Goal: Transaction & Acquisition: Purchase product/service

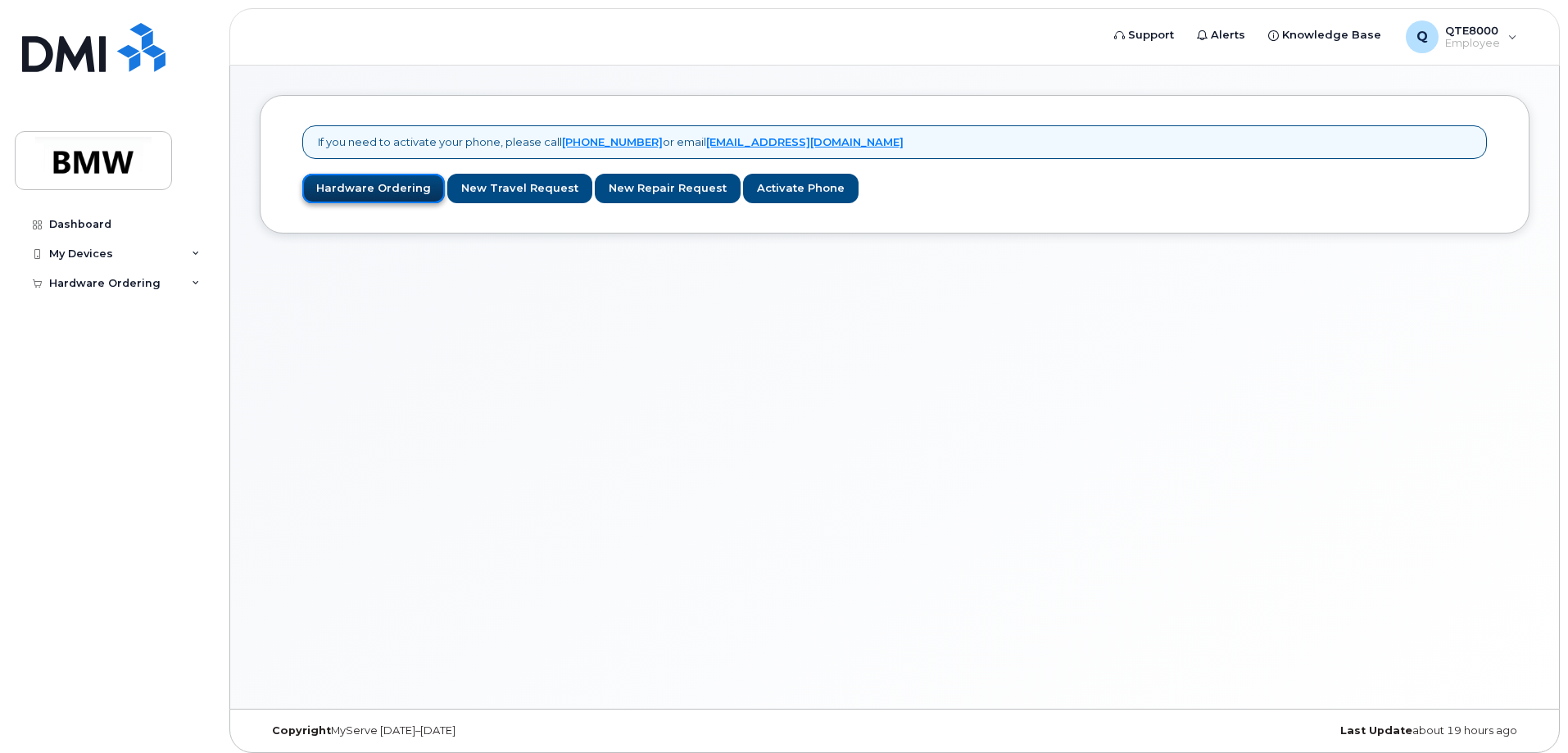
click at [370, 185] on link "Hardware Ordering" at bounding box center [374, 189] width 143 height 31
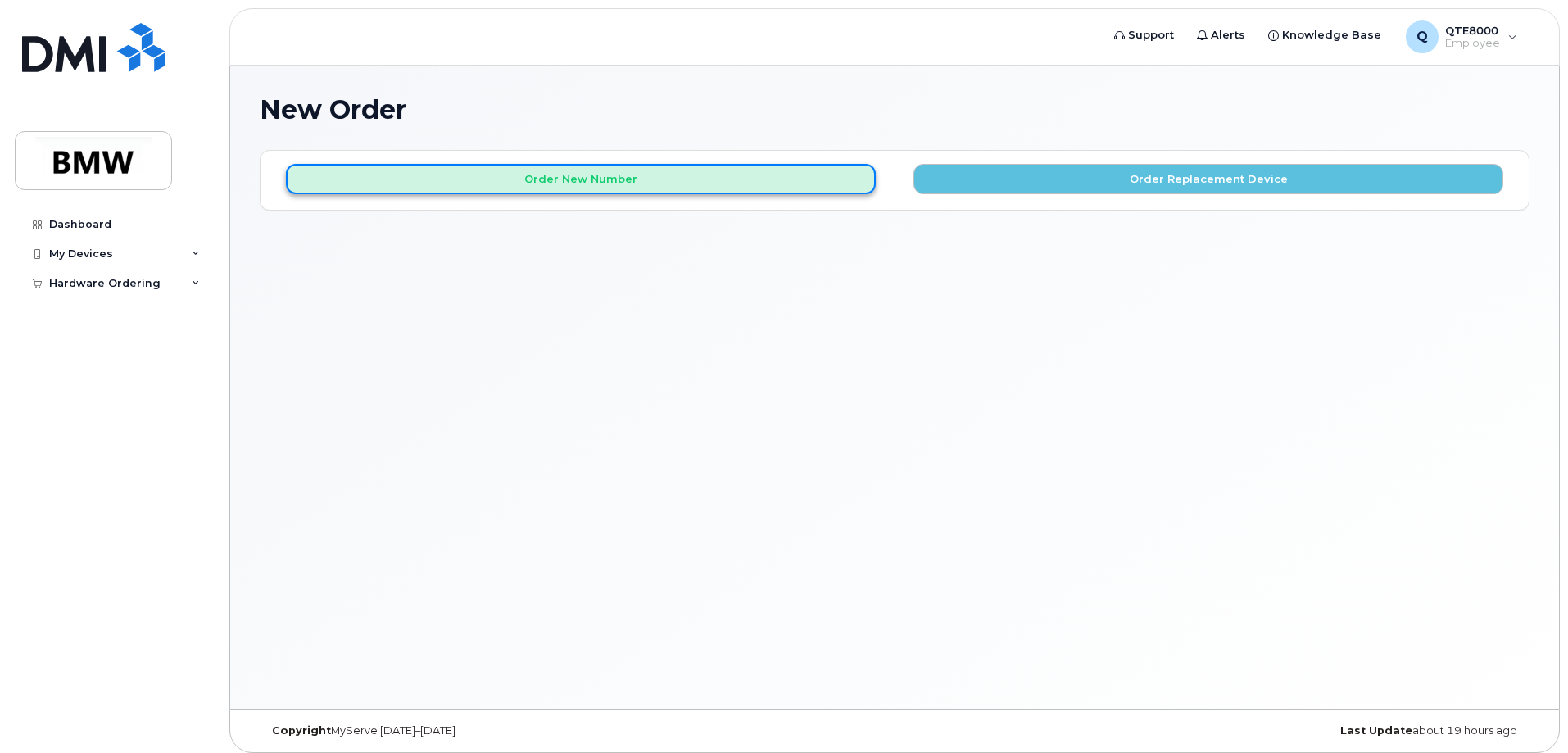
click at [658, 171] on button "Order New Number" at bounding box center [581, 180] width 590 height 31
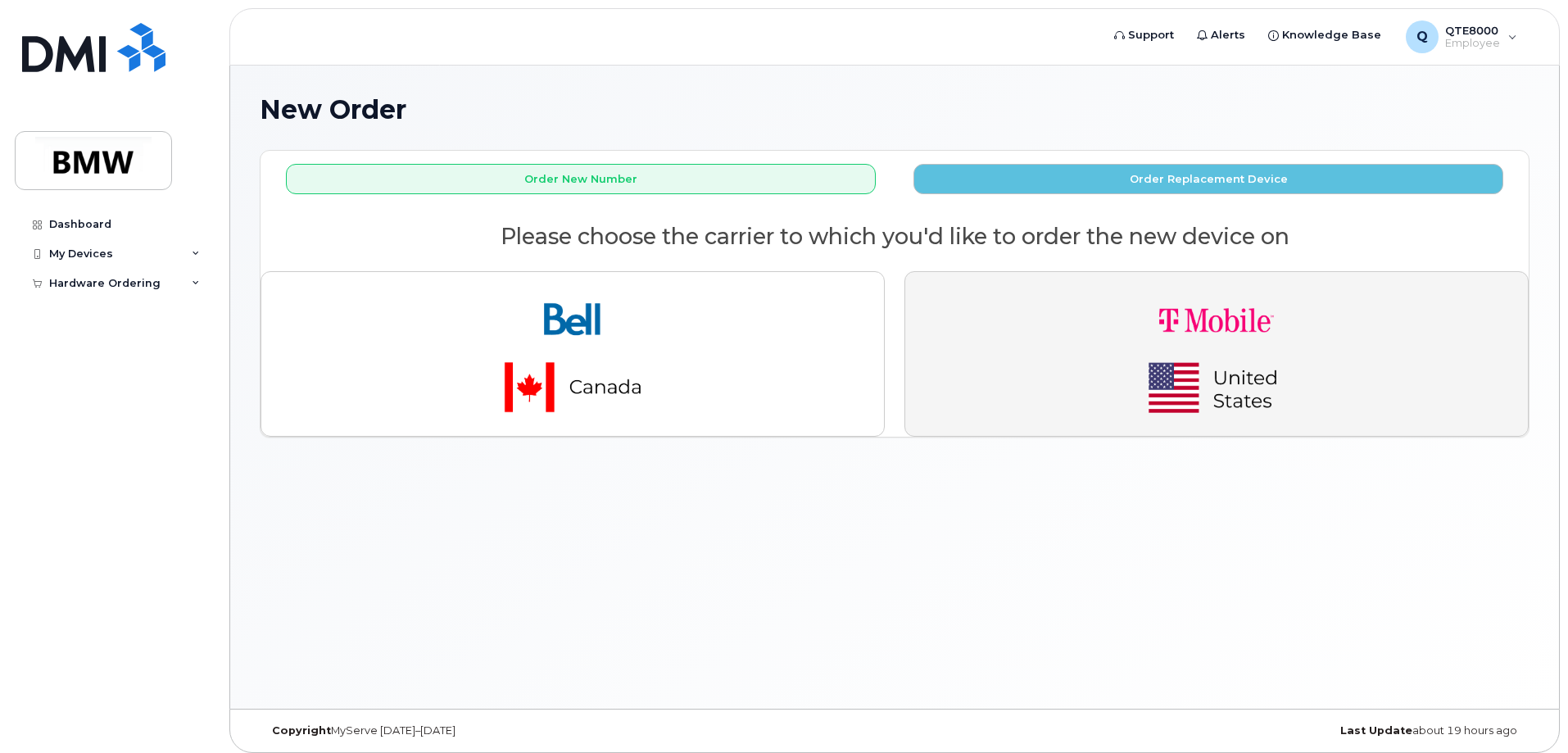
click at [1162, 403] on img "button" at bounding box center [1217, 354] width 230 height 138
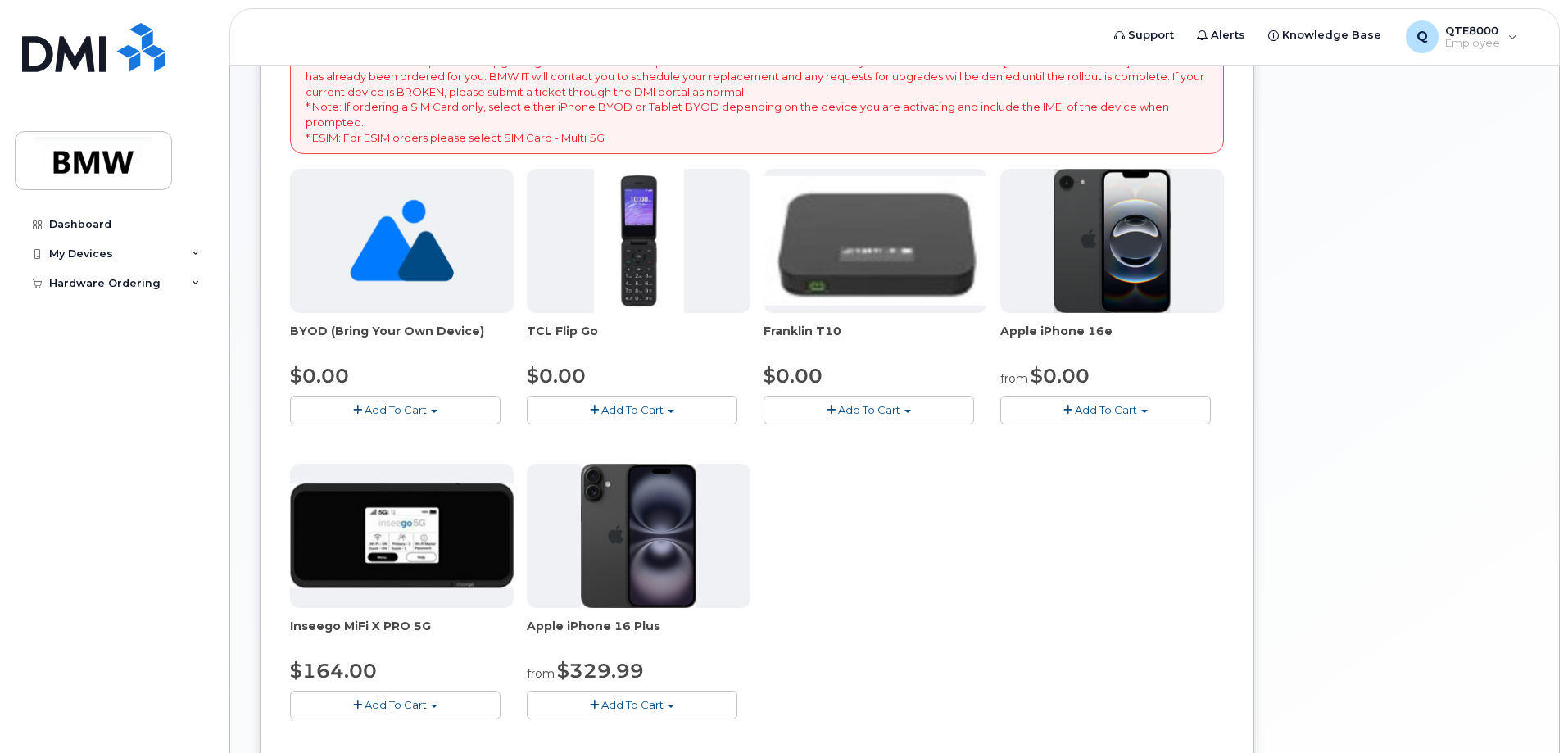
scroll to position [246, 0]
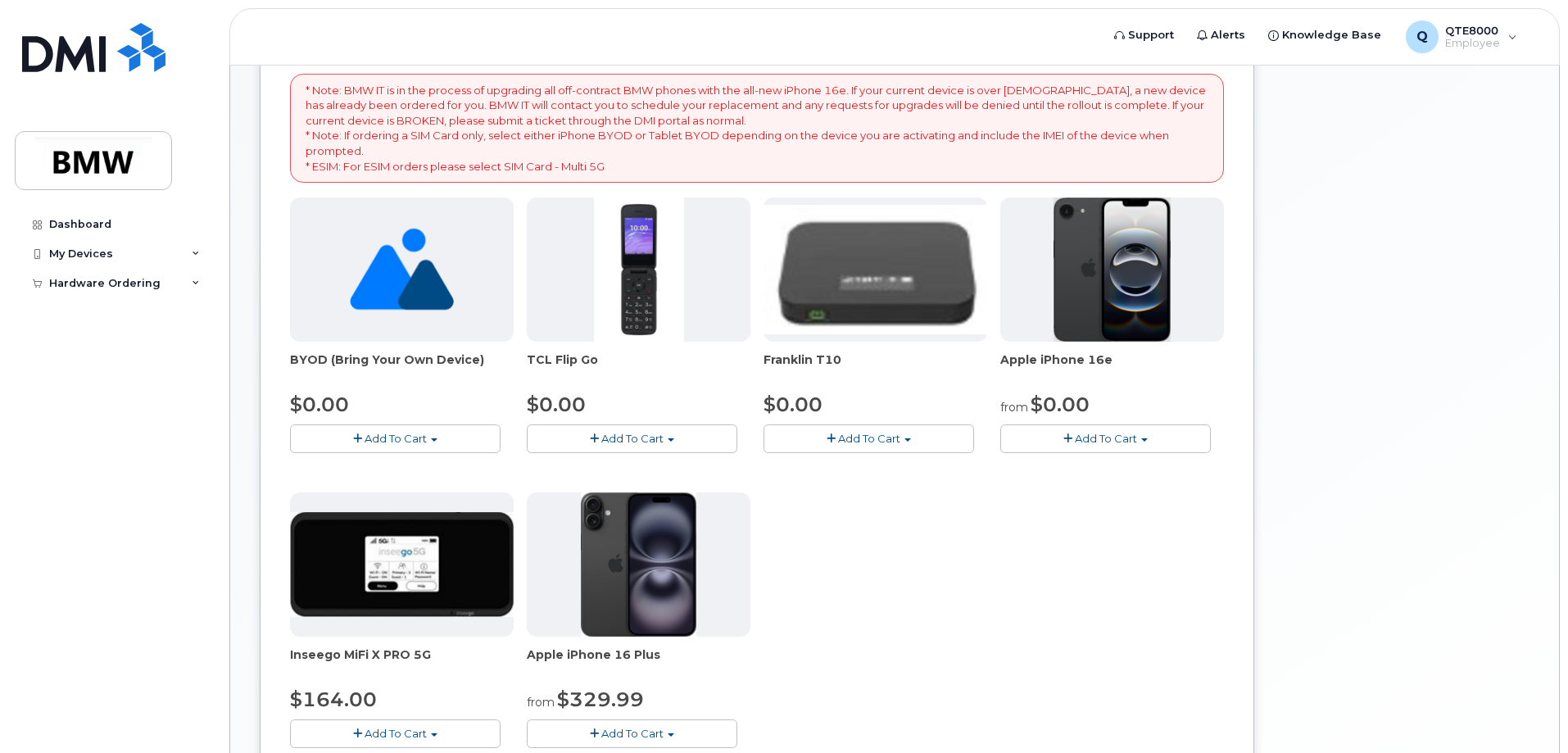
click at [1120, 437] on span "Add To Cart" at bounding box center [1105, 438] width 62 height 13
click at [1116, 465] on link "$0.00 - 30 Month Activation (128GB)" at bounding box center [1122, 470] width 236 height 20
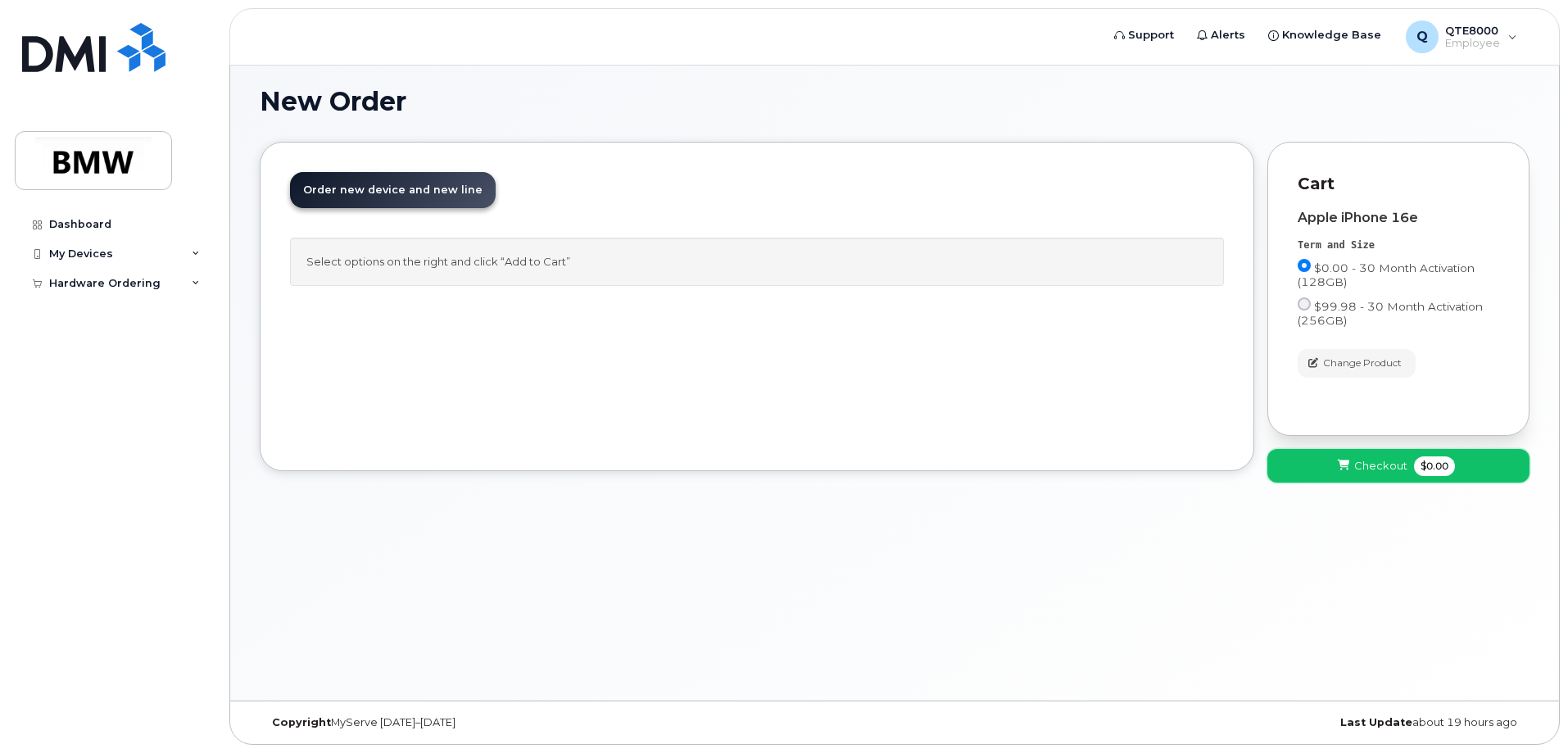
click at [1312, 465] on button "Checkout $0.00" at bounding box center [1398, 466] width 262 height 34
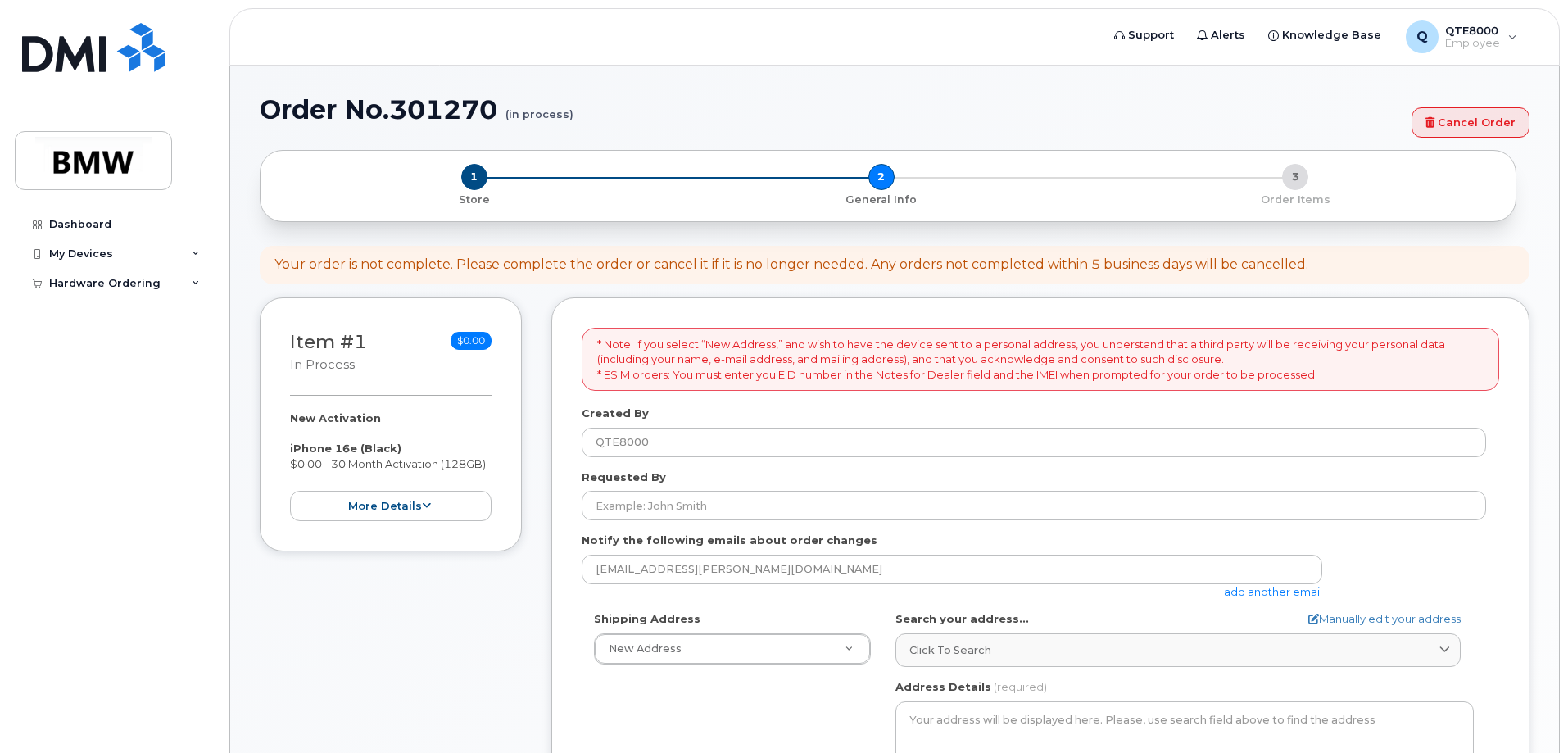
select select
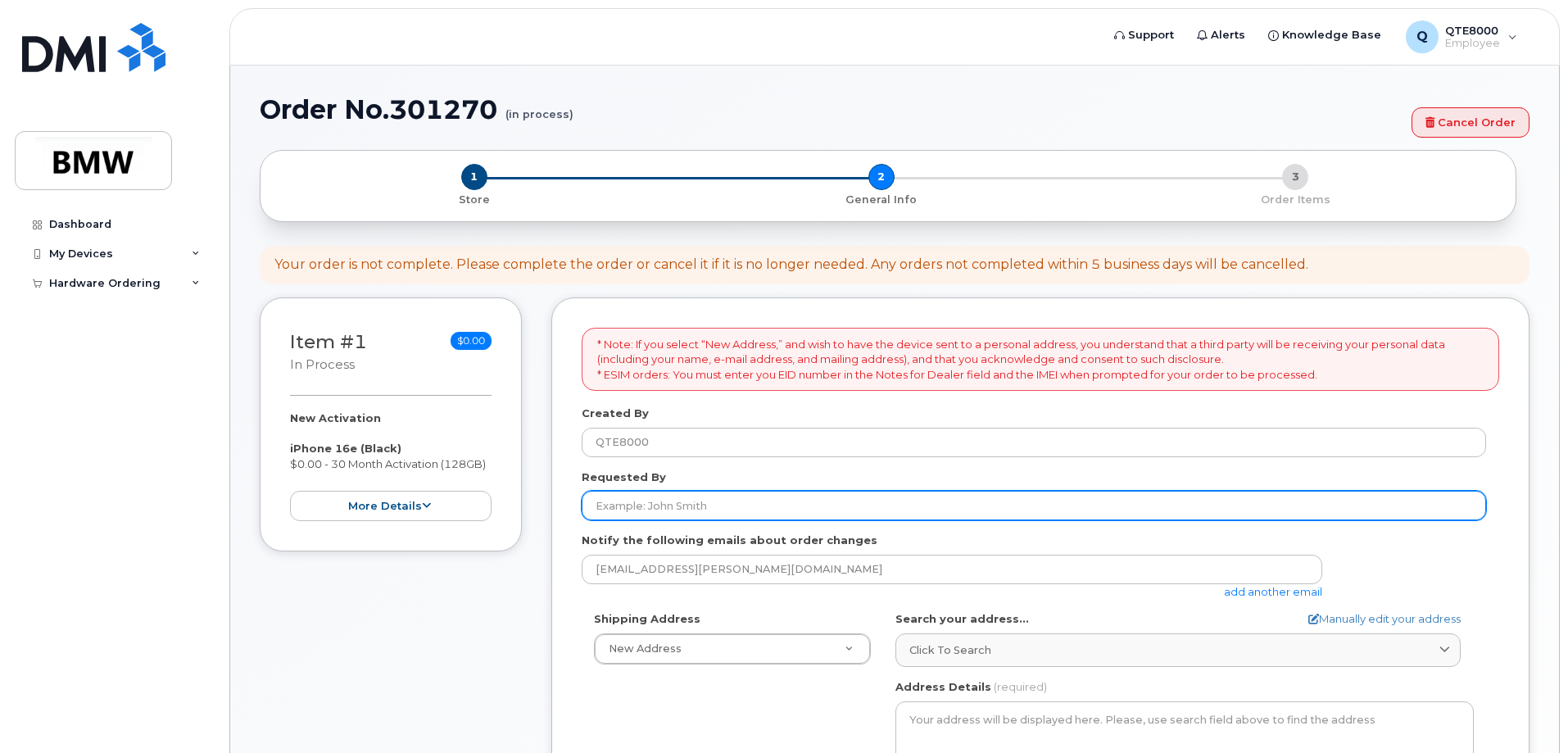
click at [736, 501] on input "Requested By" at bounding box center [1034, 505] width 905 height 30
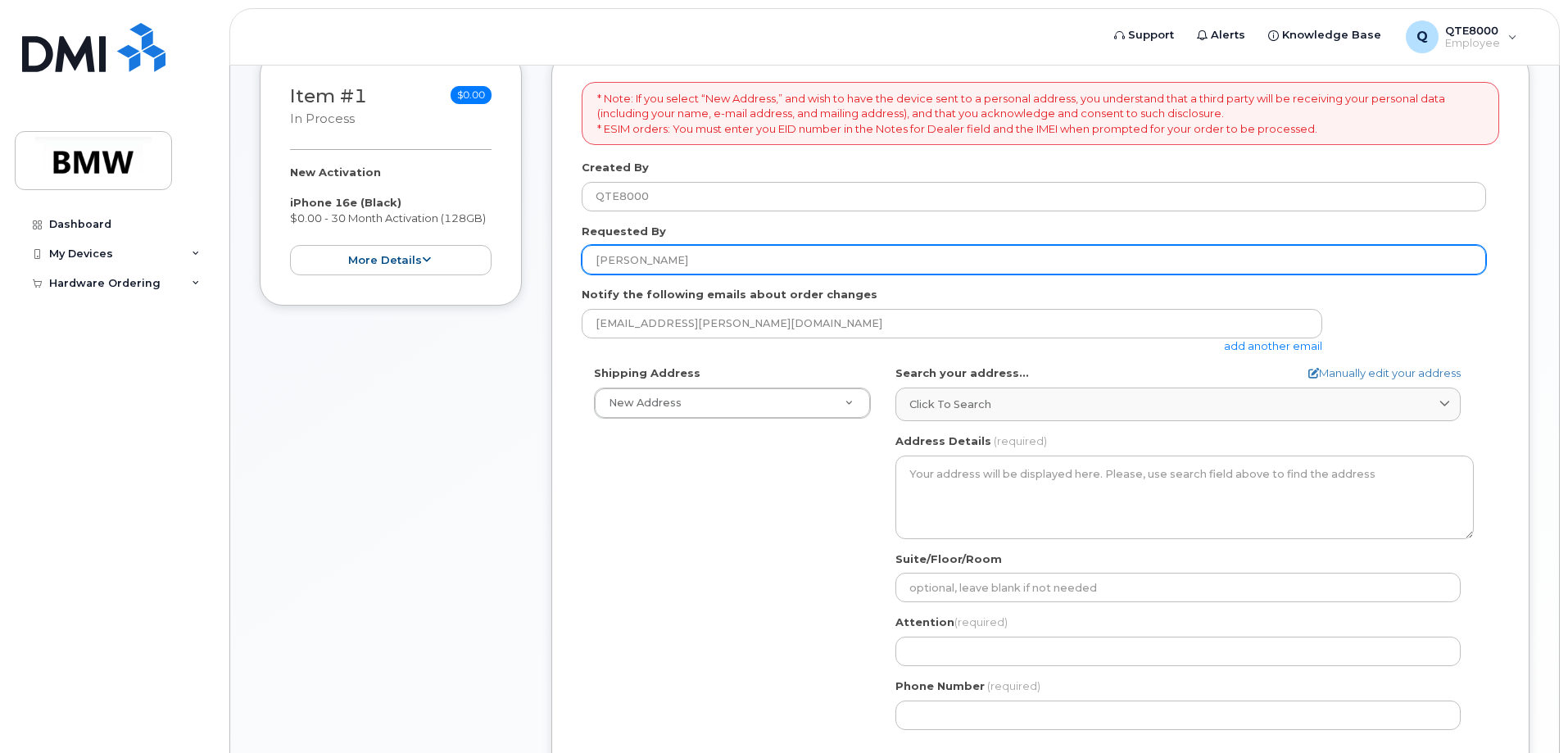
scroll to position [328, 0]
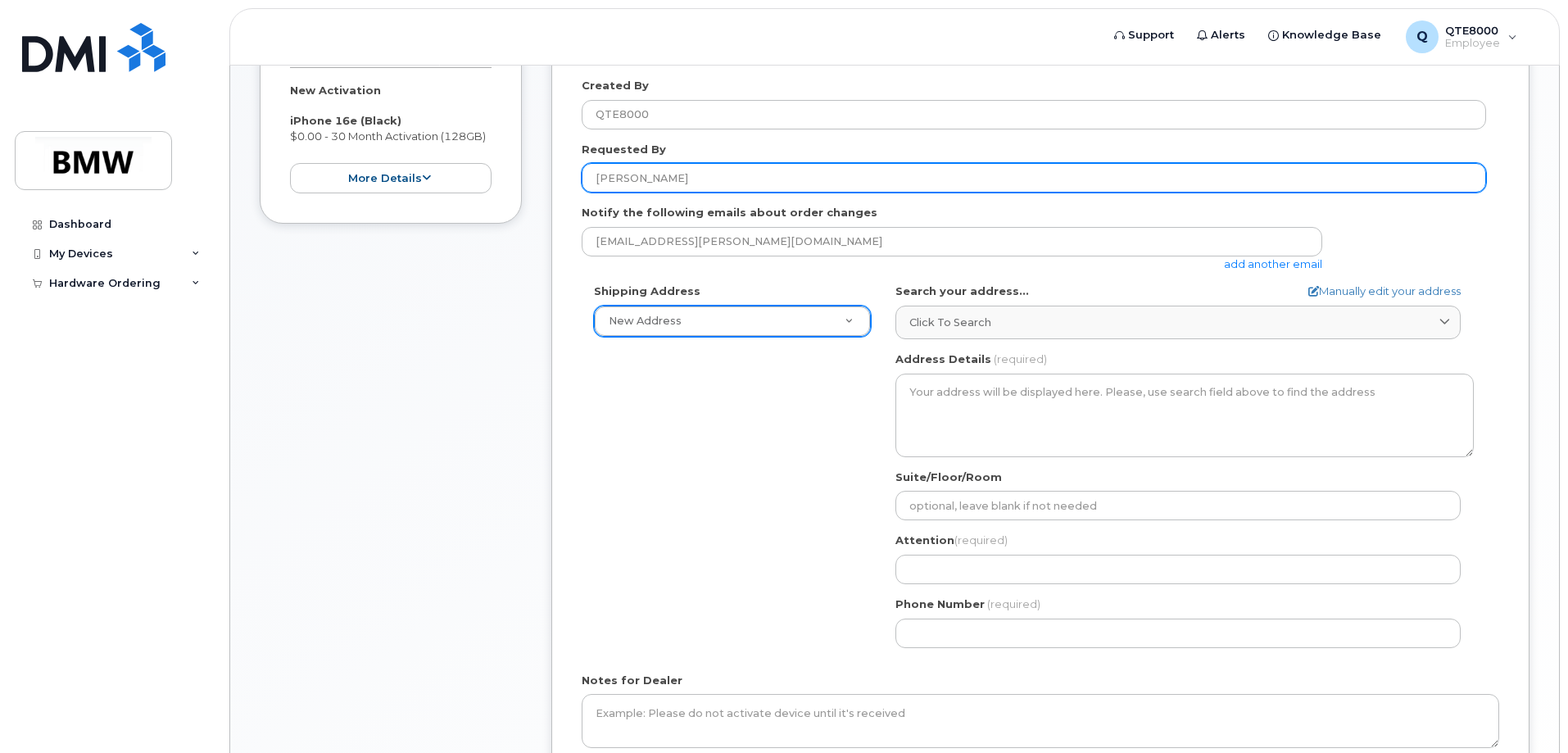
type input "Ashton Barrett"
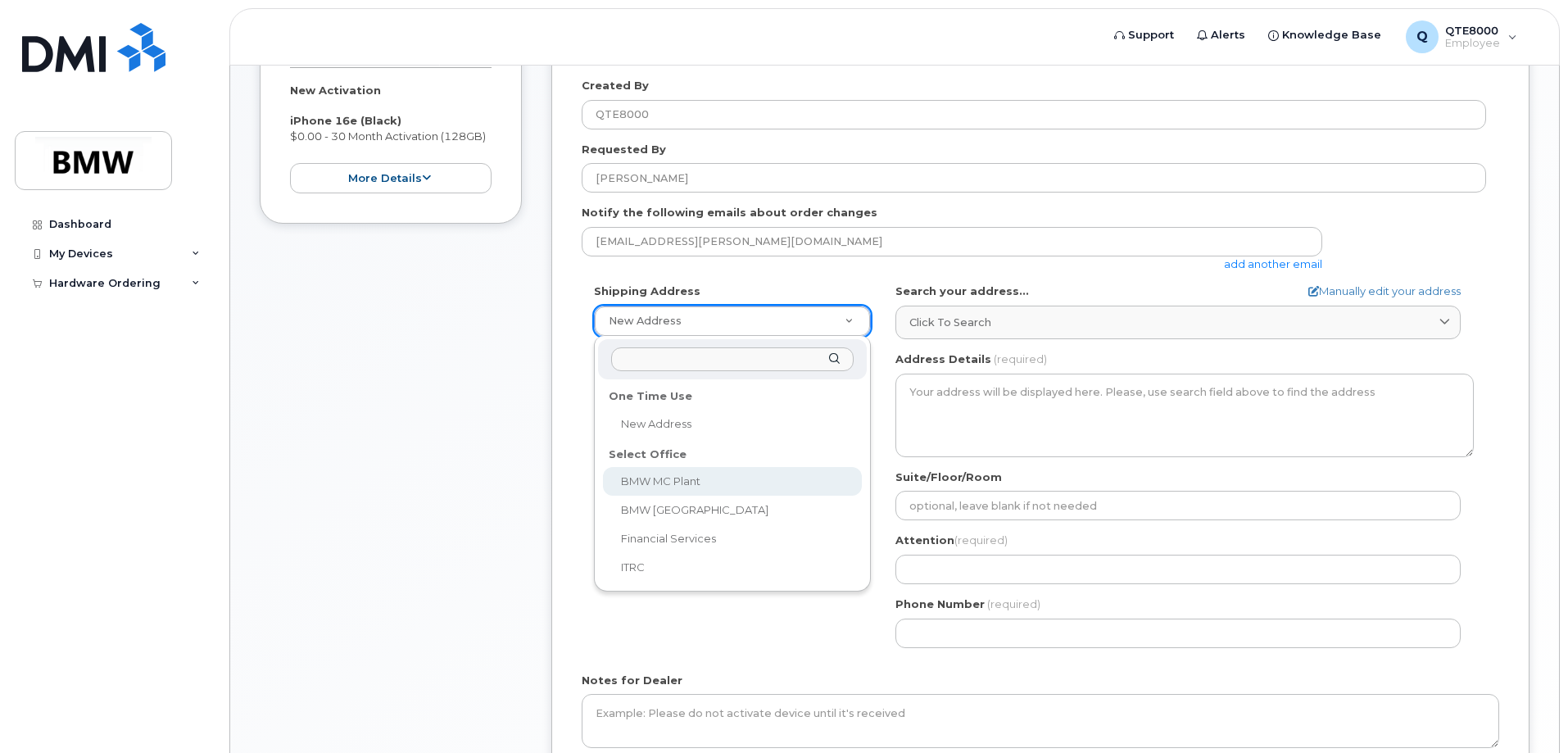
select select
type textarea "1400 Highway 101 S GREER SC 29651-6731 UNITED STATES Greer South Carolina 29651…"
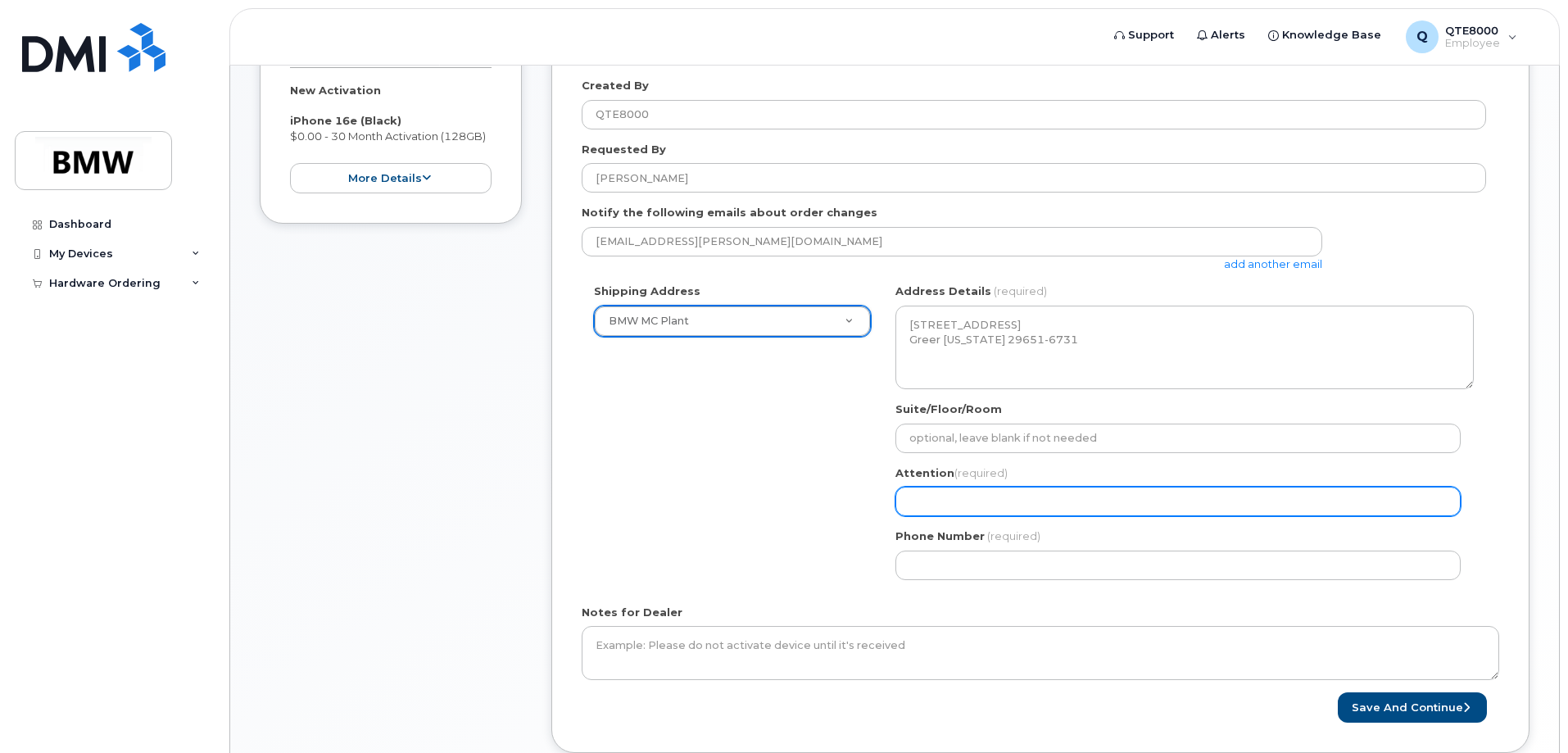
click at [970, 499] on input "Attention (required)" at bounding box center [1178, 501] width 565 height 30
select select
type input "q"
select select
type input "qt"
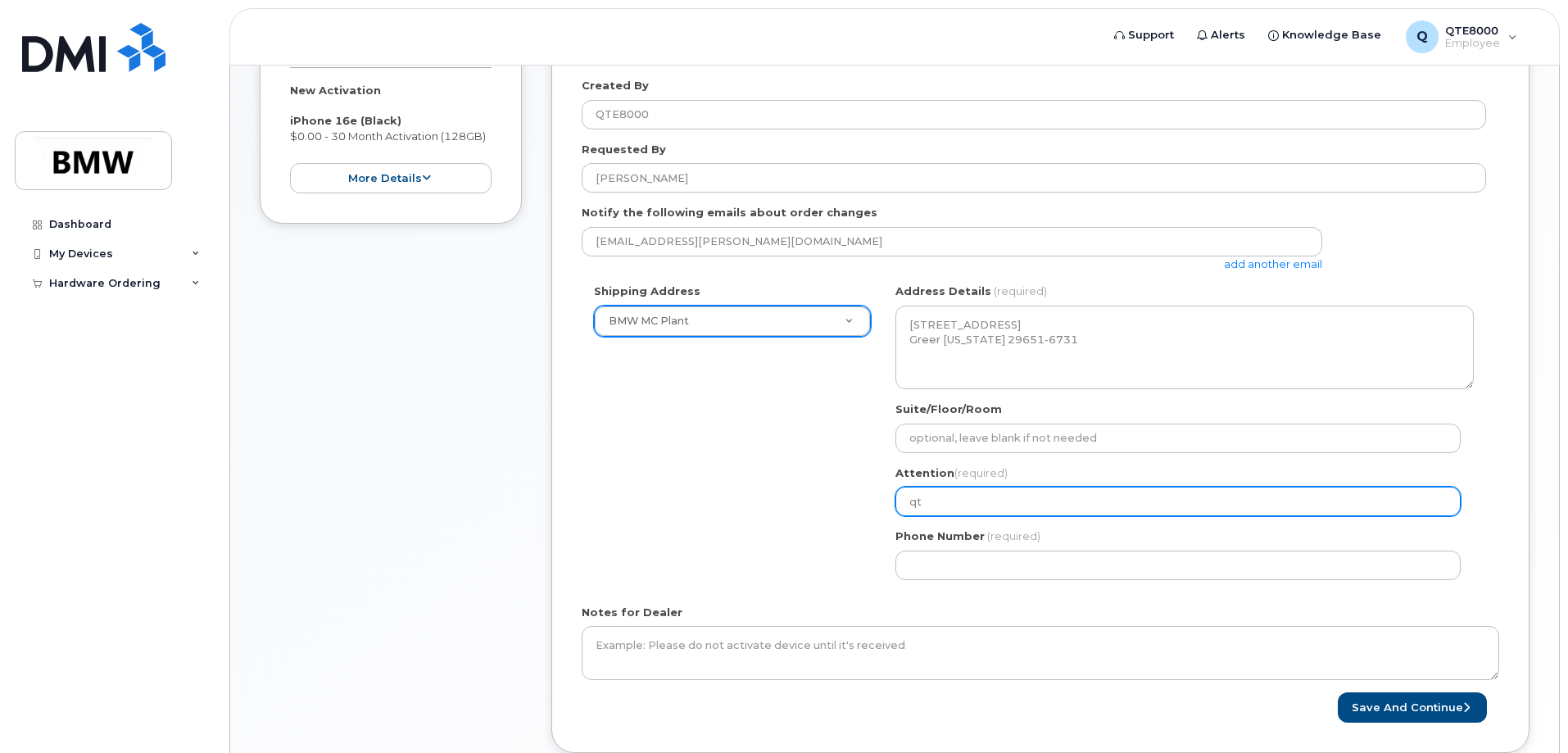
select select
type input "qte"
select select
type input "qte8"
select select
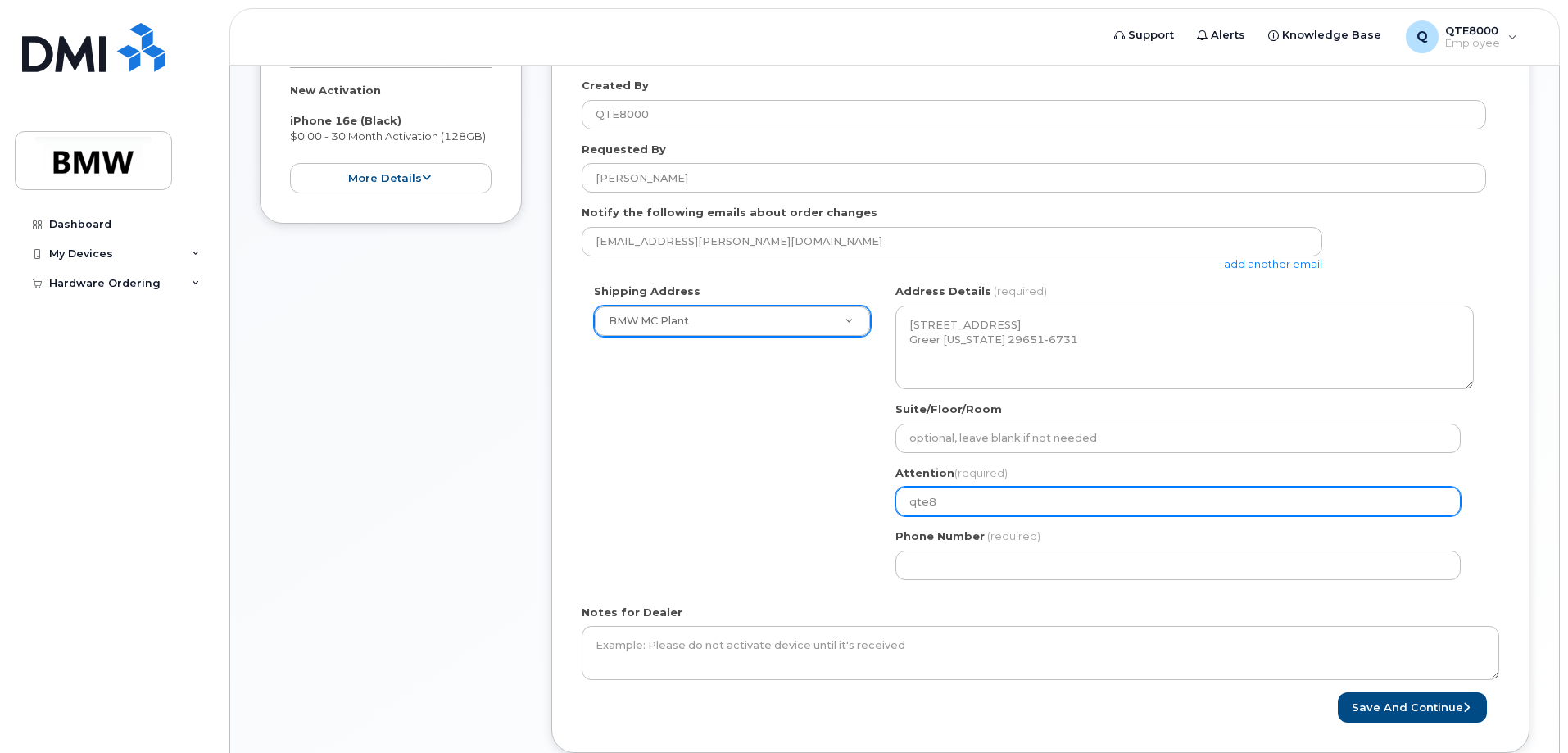
type input "qte80"
select select
type input "qte800"
select select
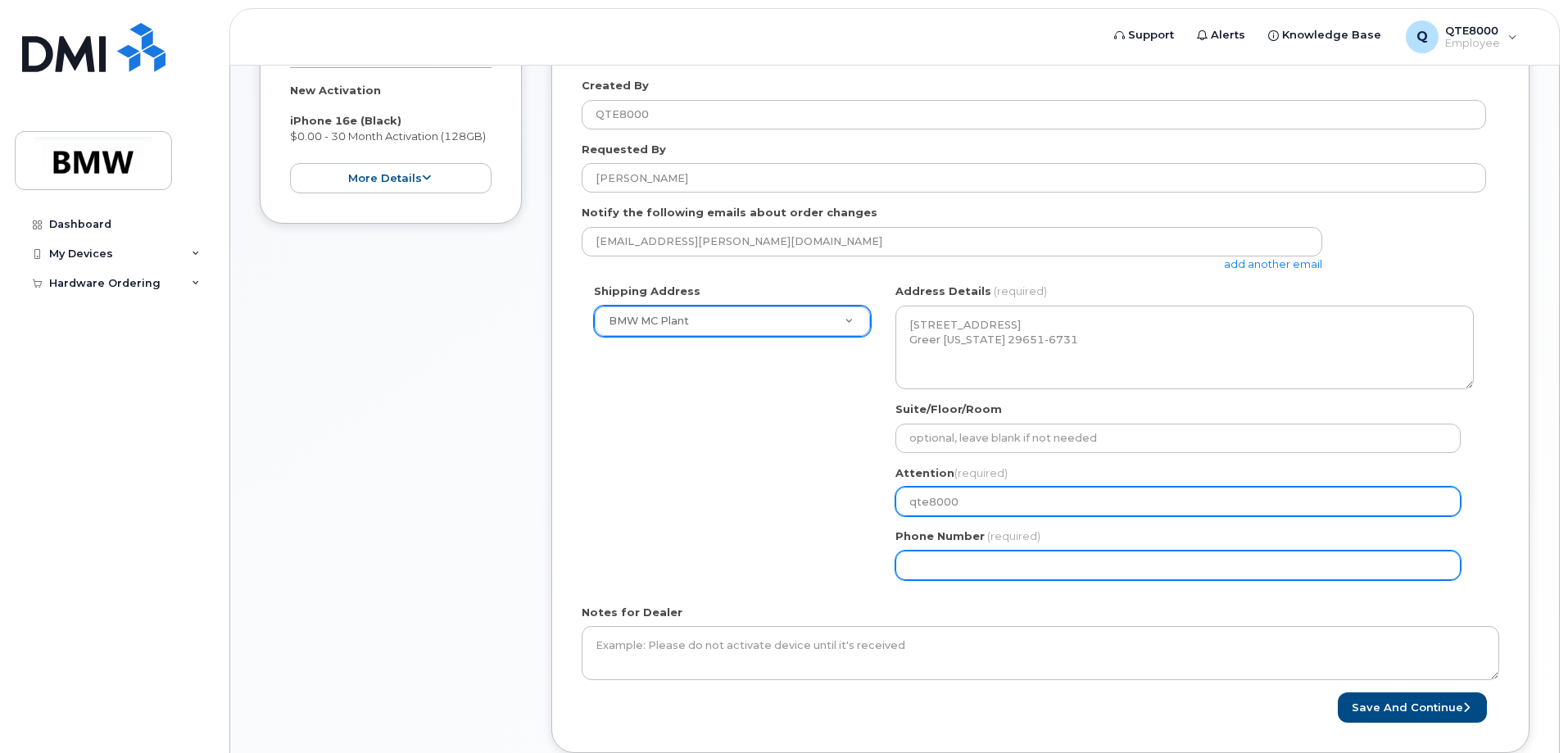
type input "qte8000"
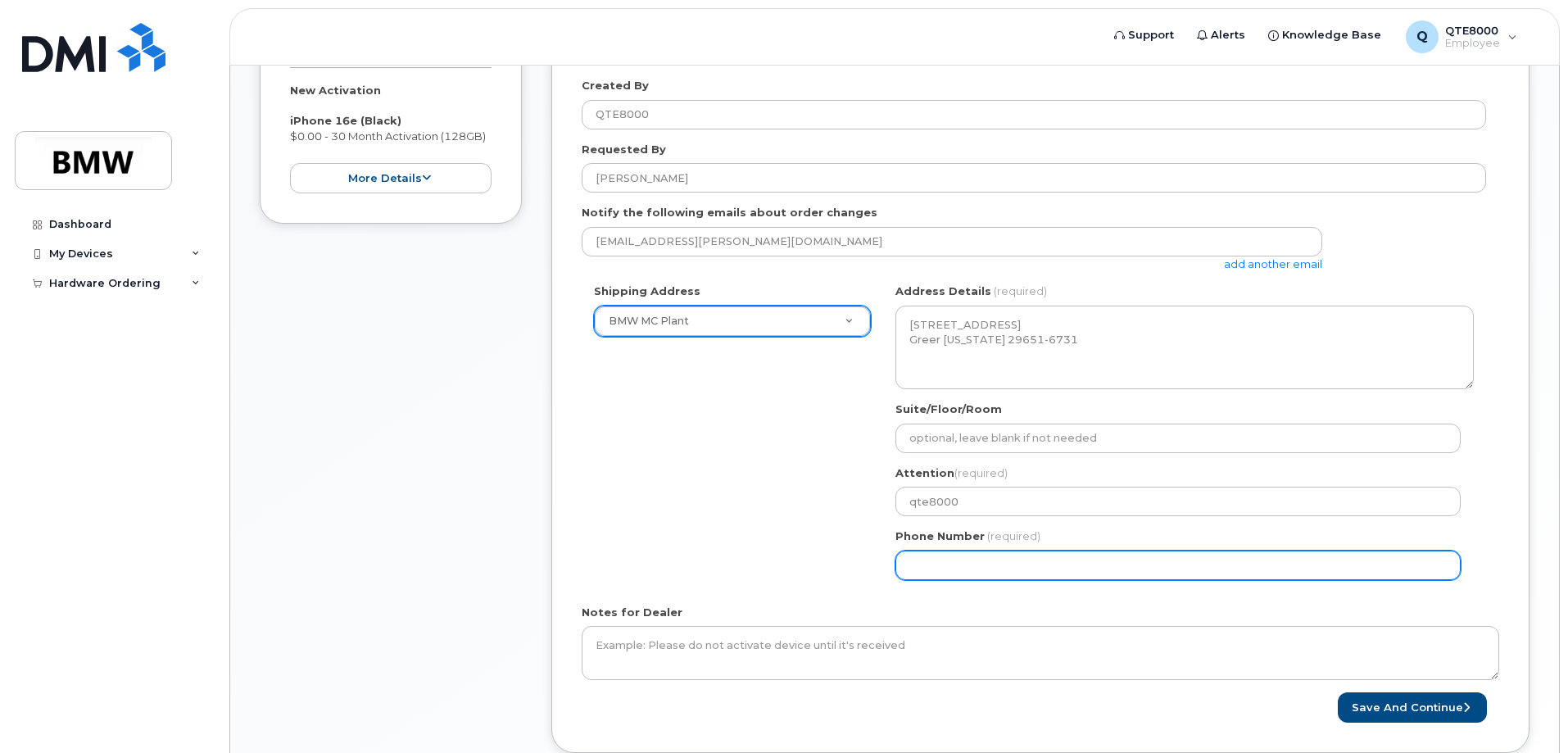
click at [922, 562] on input "Phone Number" at bounding box center [1178, 565] width 565 height 30
select select
type input "864559"
click at [932, 561] on input "Phone Number" at bounding box center [1178, 565] width 565 height 30
select select
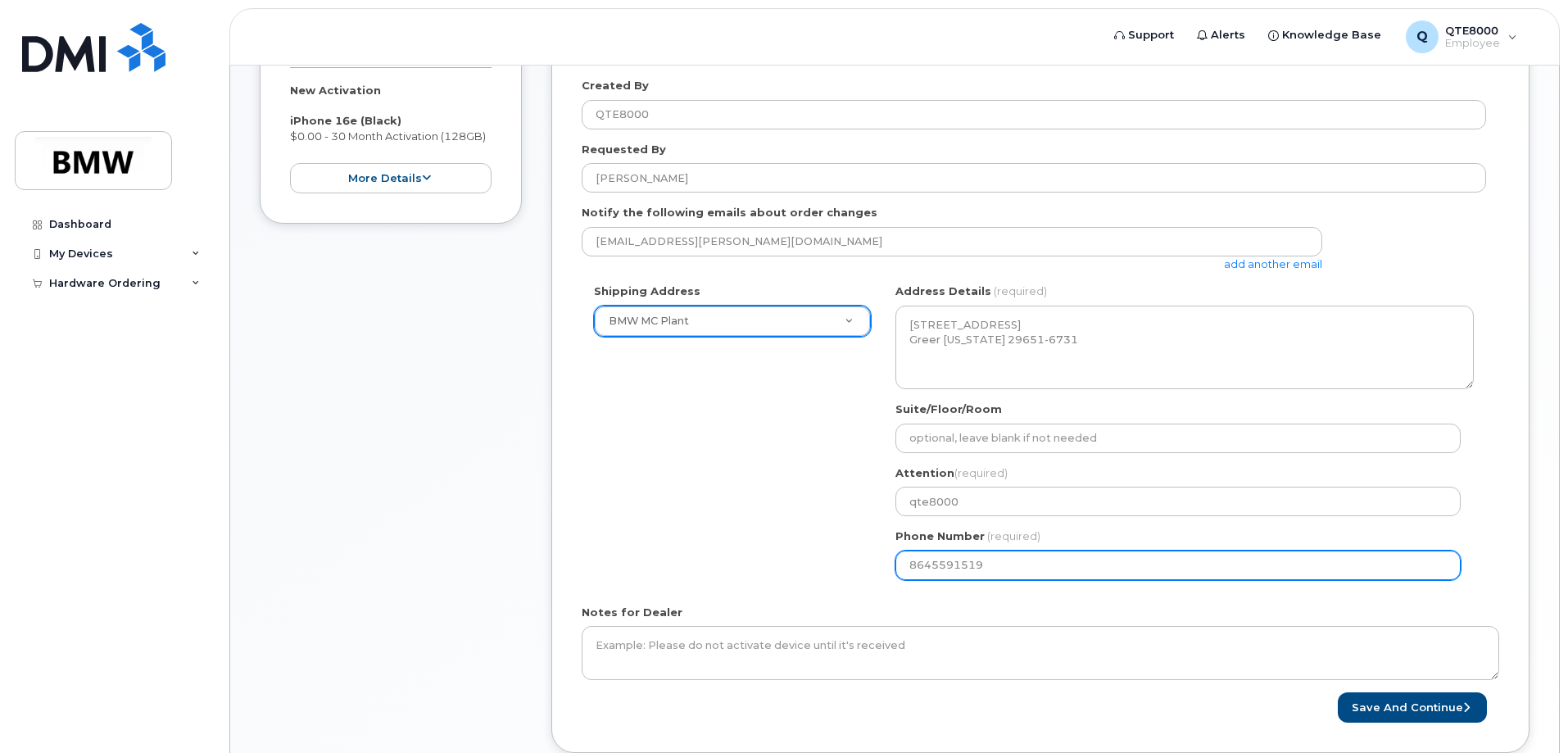
type input "8645591519"
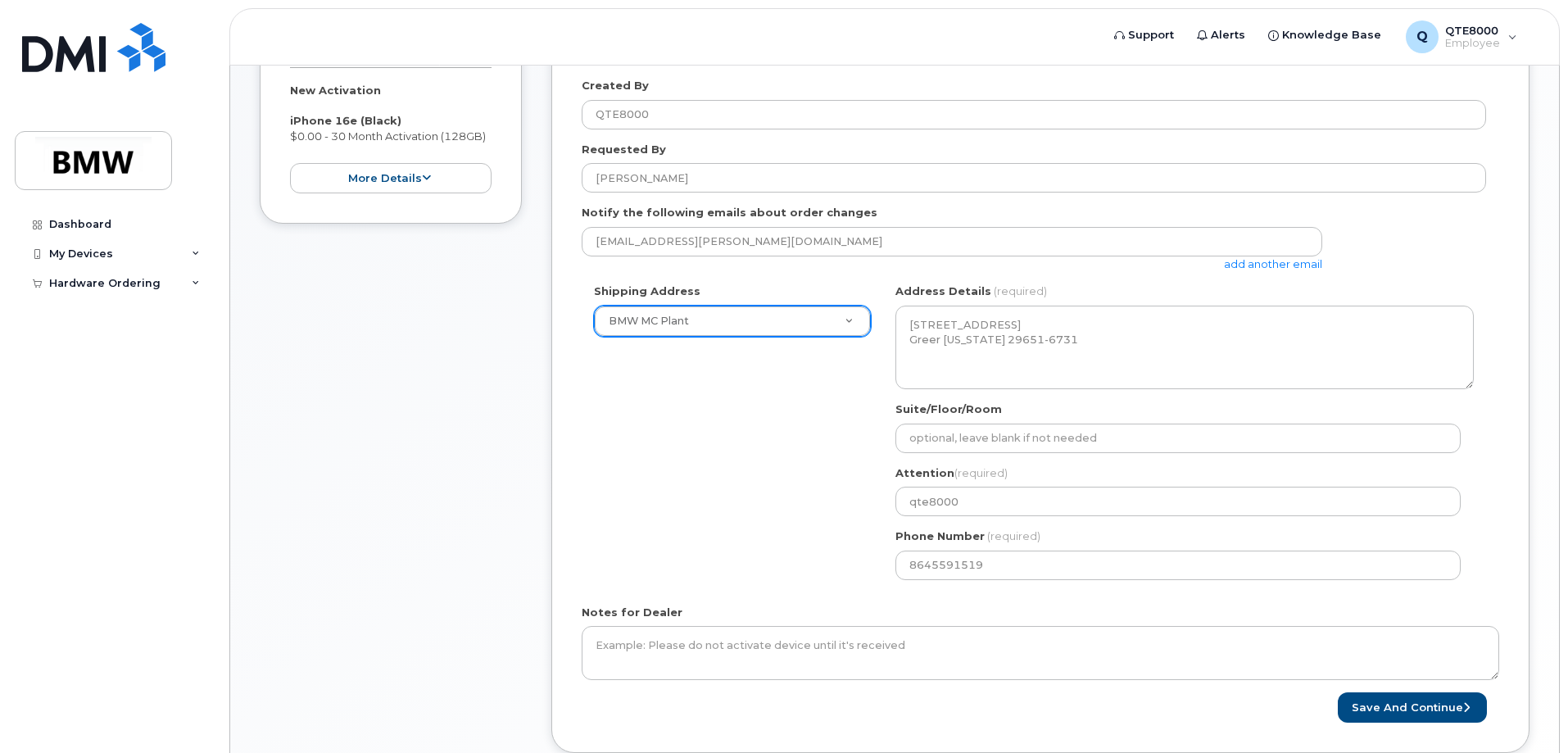
click at [752, 556] on div "Shipping Address BMW MC Plant New Address BMW MC Plant BMW North America Financ…" at bounding box center [1034, 437] width 905 height 308
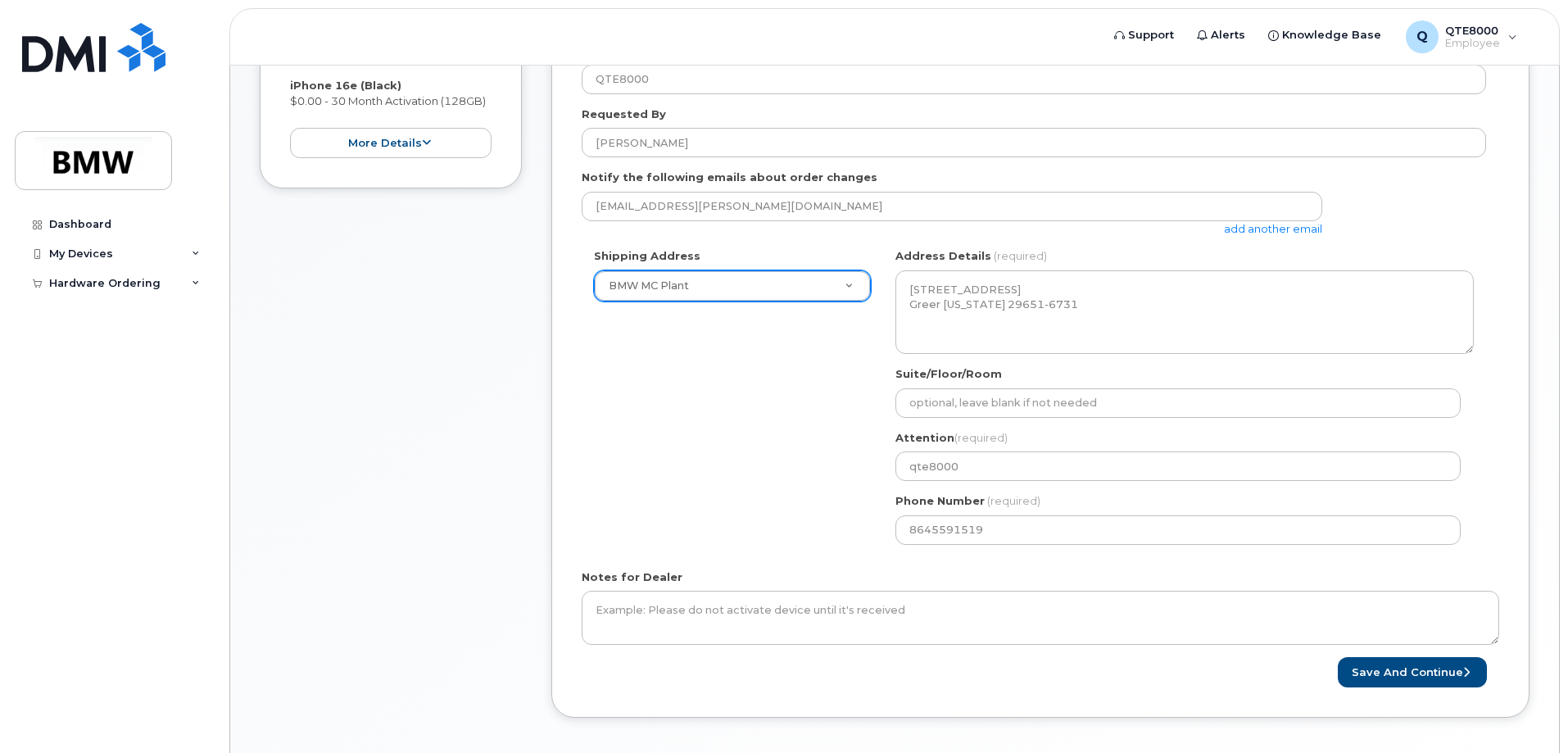
scroll to position [352, 0]
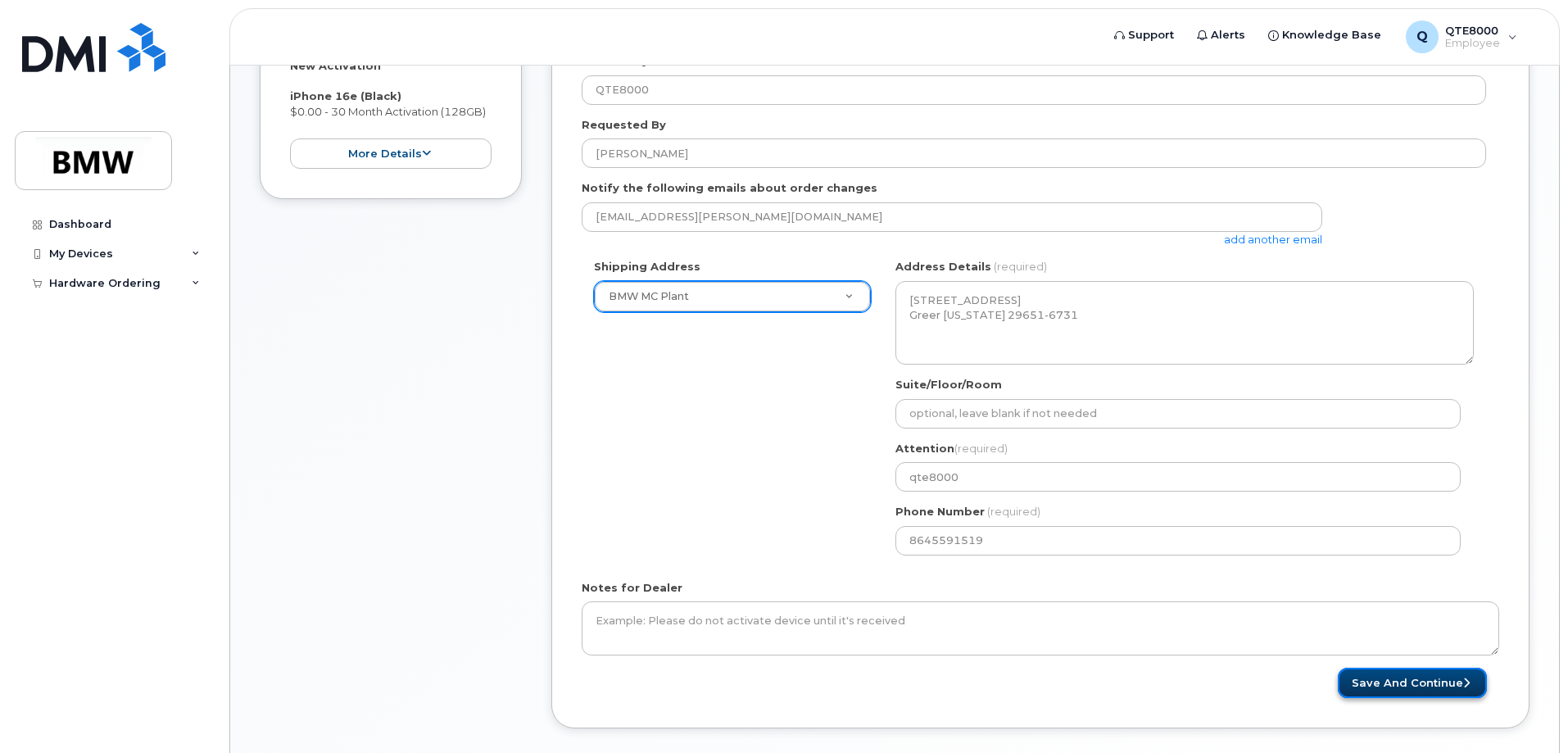
click at [1371, 683] on button "Save and Continue" at bounding box center [1412, 683] width 149 height 31
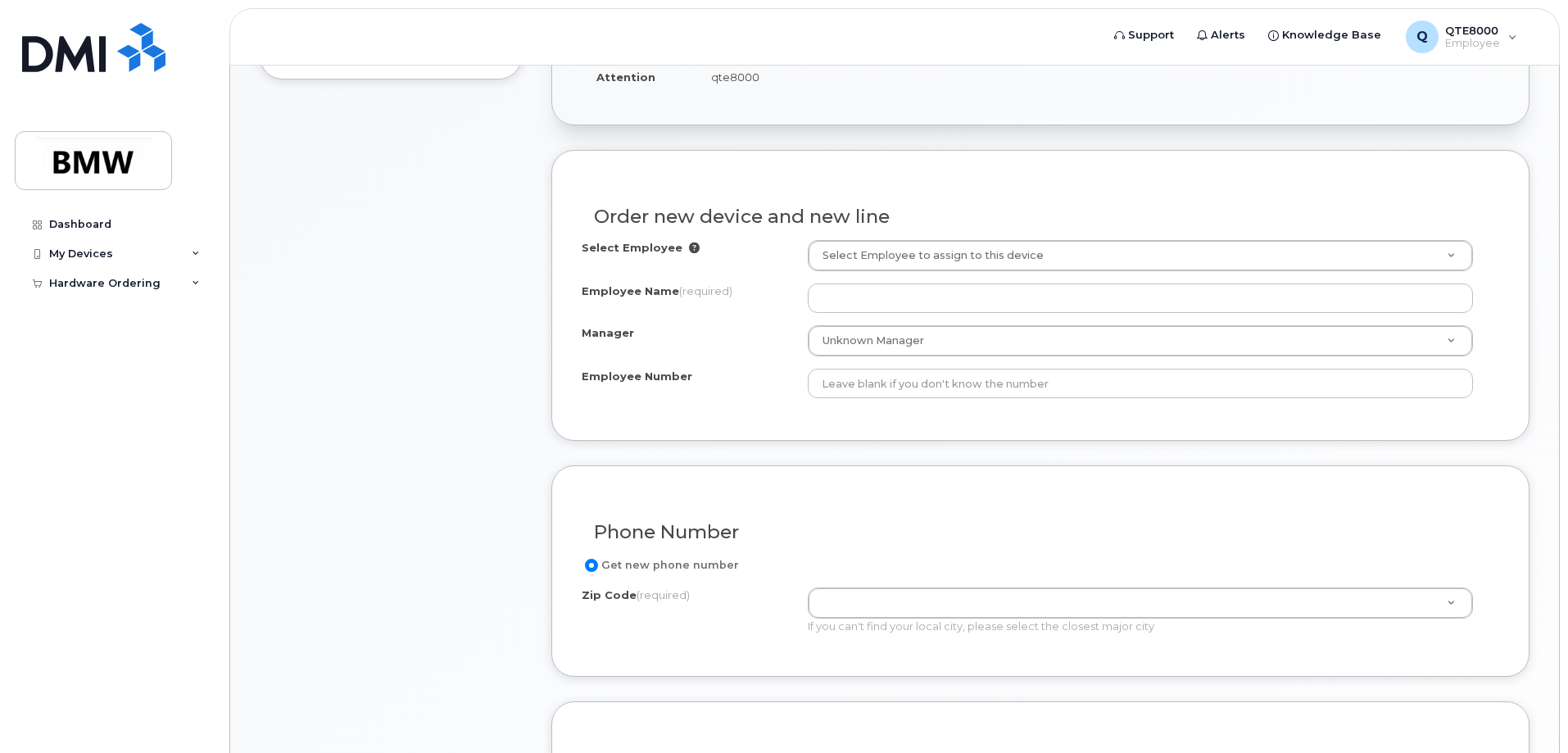
scroll to position [492, 0]
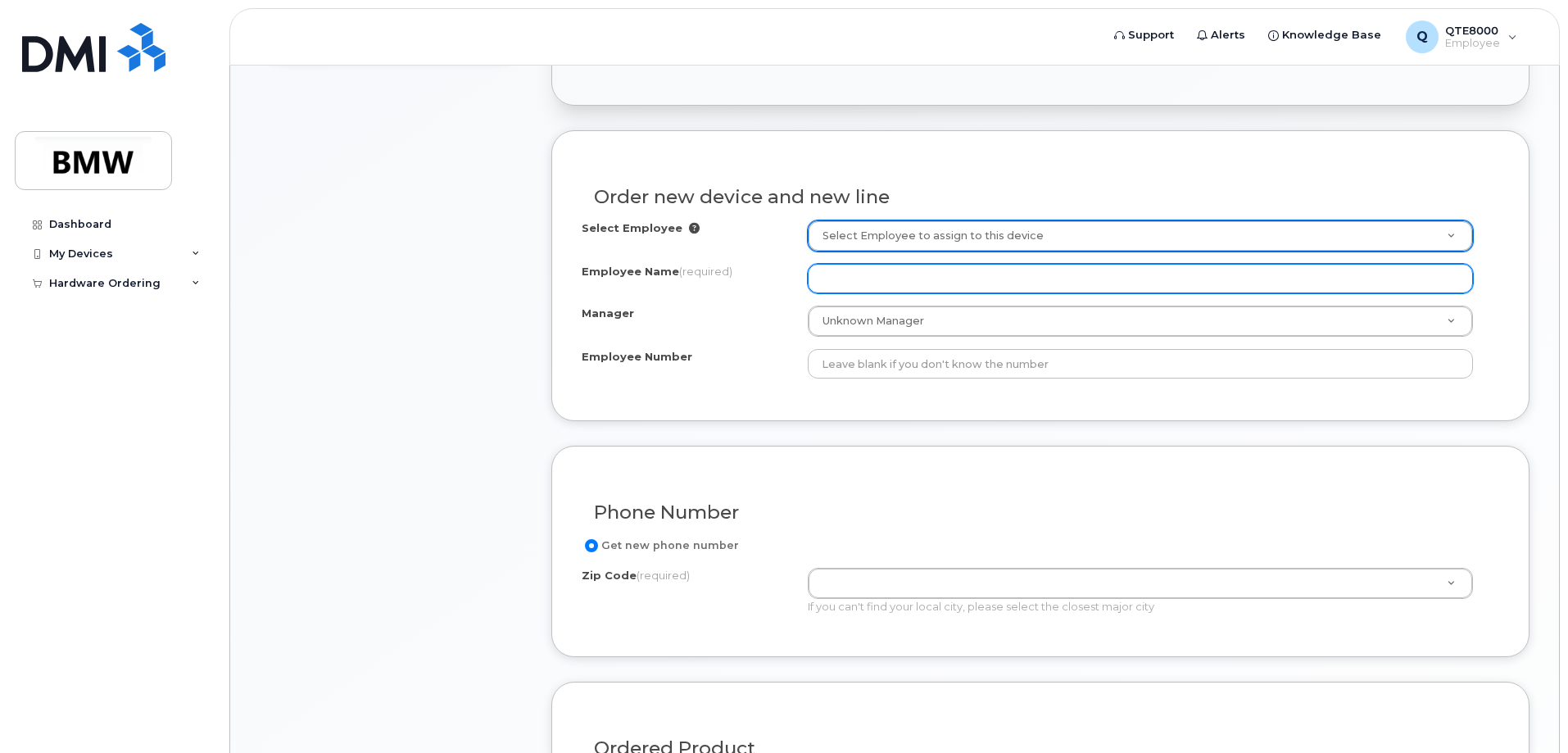
click at [854, 273] on input "Employee Name (required)" at bounding box center [1140, 278] width 665 height 30
type input "Ashton Barrett"
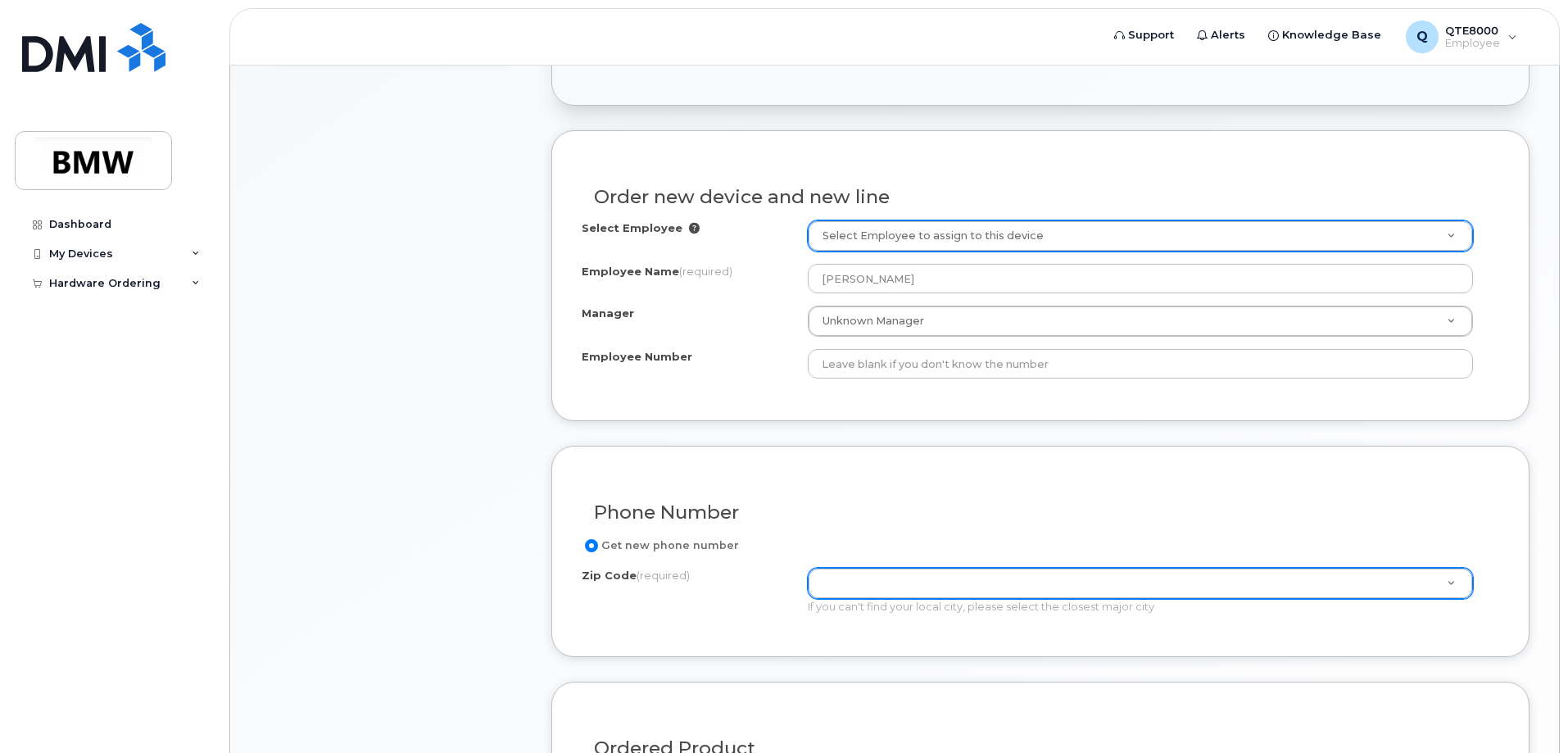
drag, startPoint x: 894, startPoint y: 564, endPoint x: 895, endPoint y: 575, distance: 11.0
click at [894, 567] on div "Get new phone number Zip Code (required) Zip Code (required) Zip Code (required…" at bounding box center [1040, 581] width 918 height 91
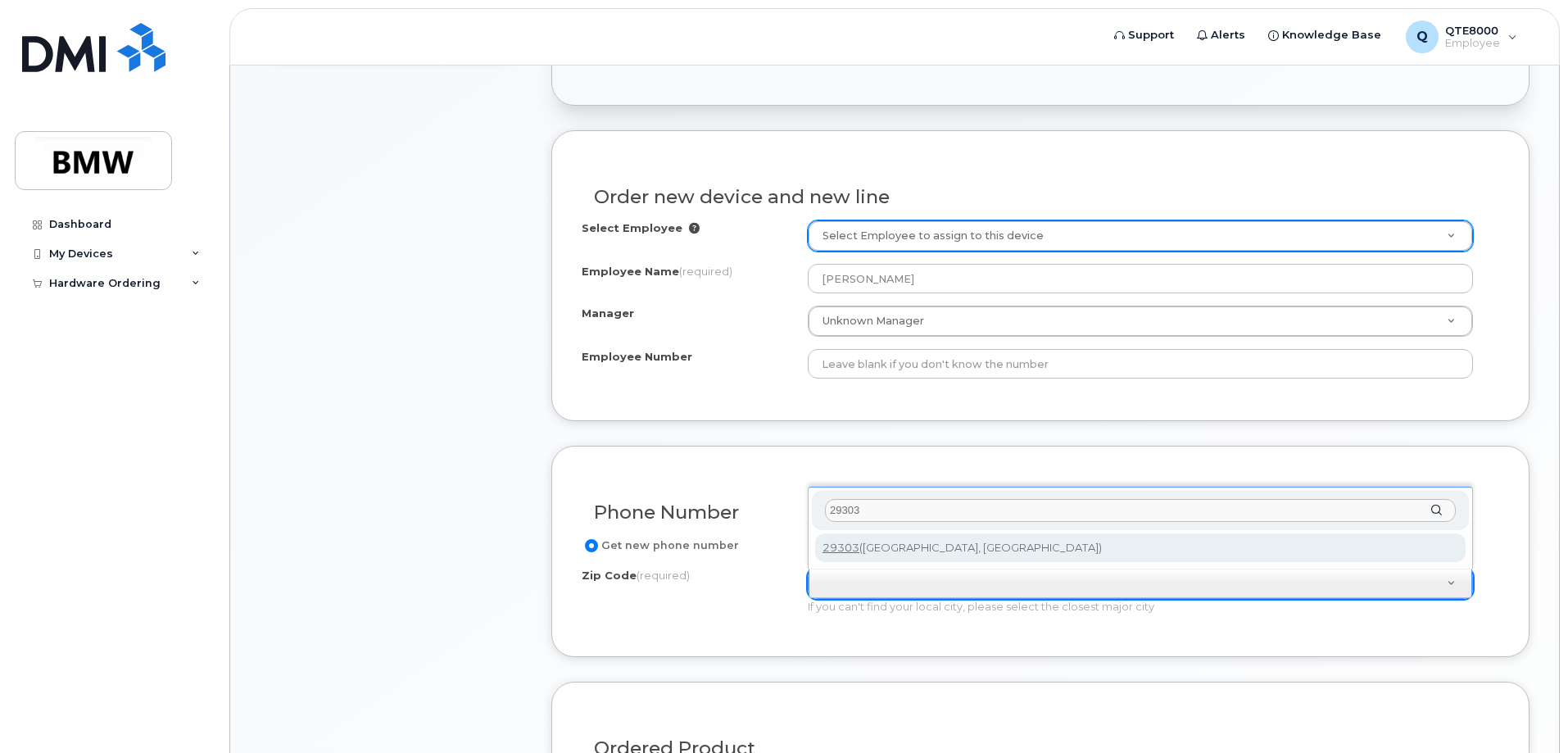
type input "29303"
type input "29303 (Spartanburg, SC)"
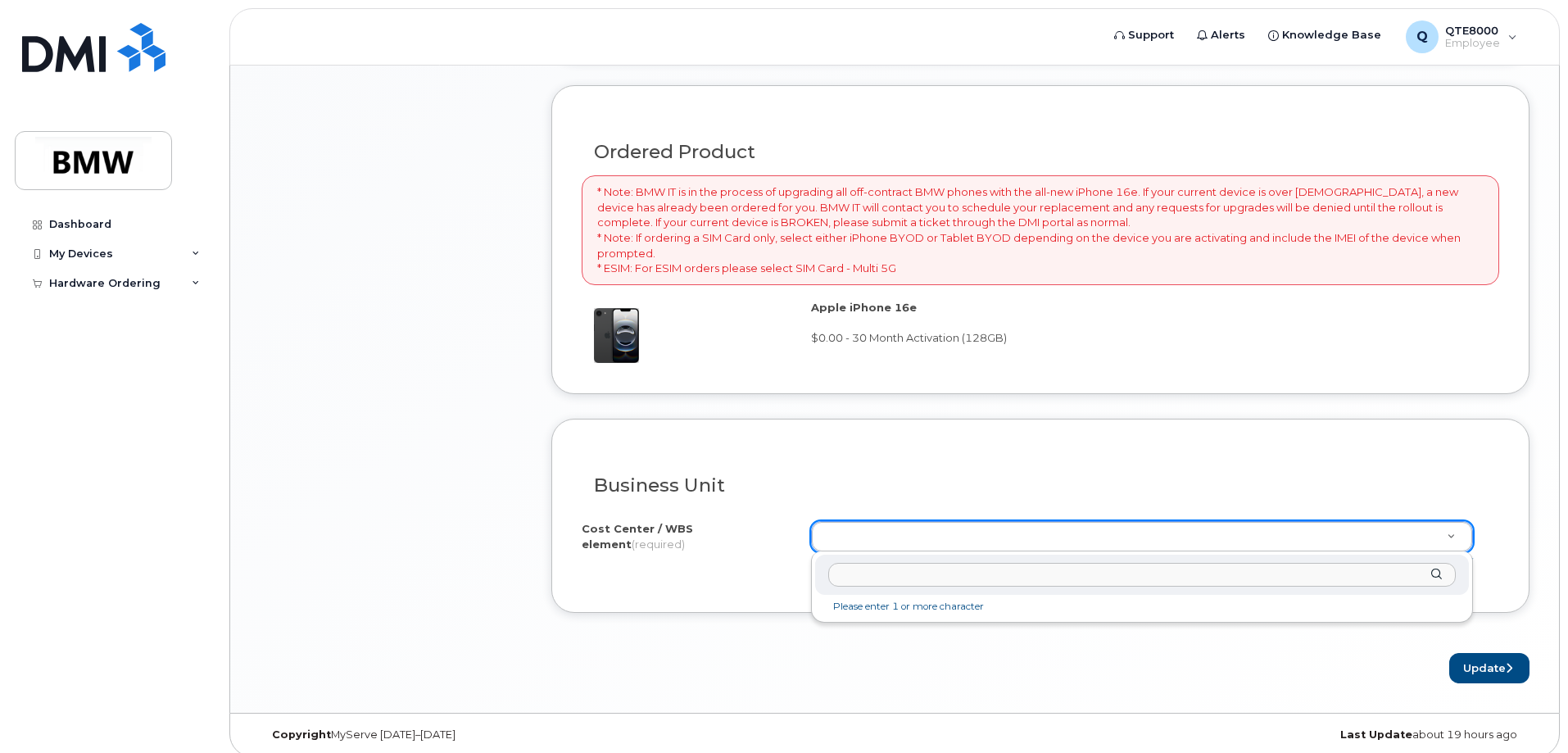
scroll to position [1101, 0]
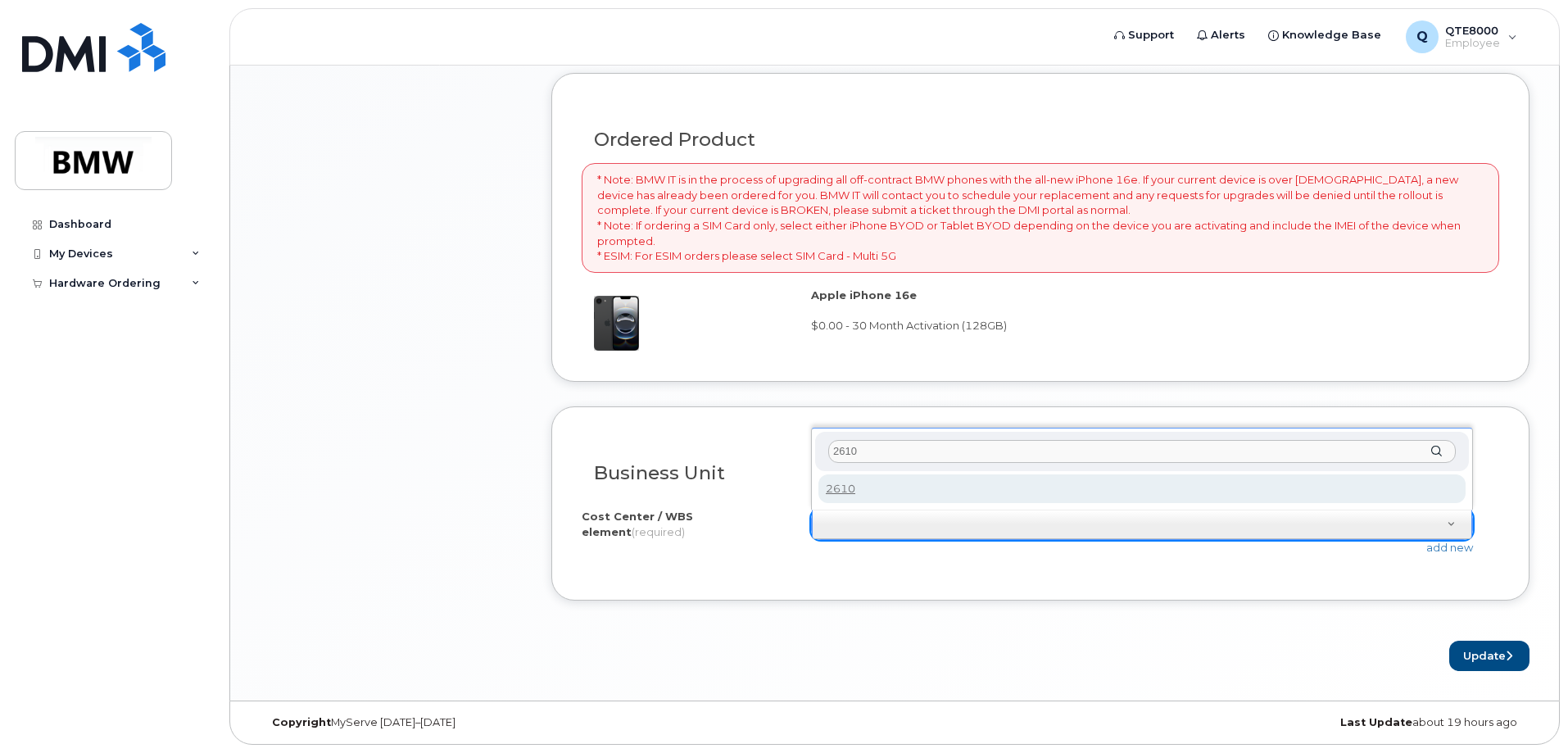
type input "2610"
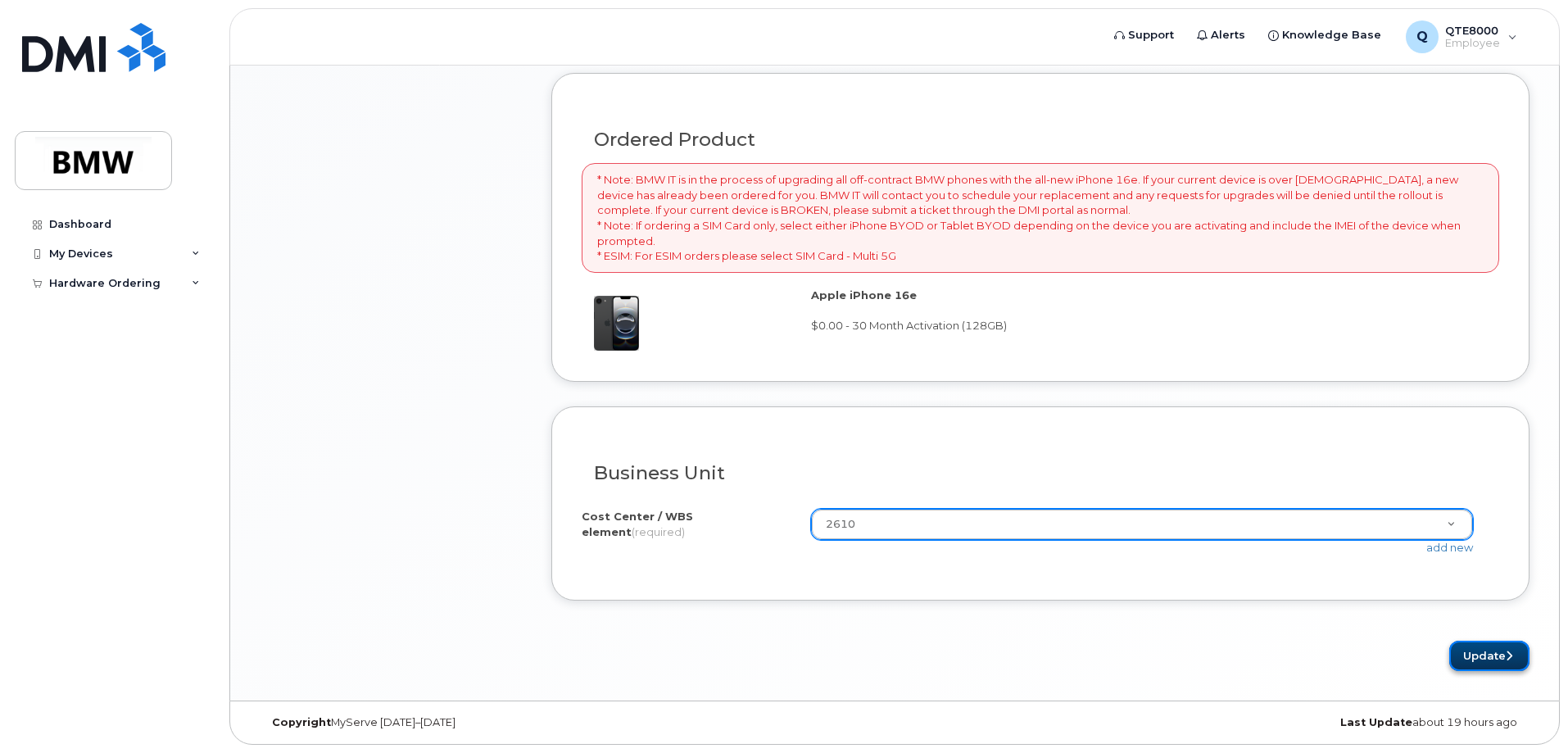
click at [1469, 654] on button "Update" at bounding box center [1489, 656] width 80 height 31
